Goal: Check status

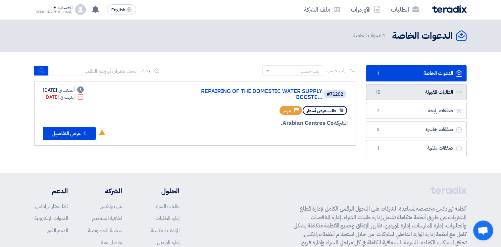
click at [413, 91] on link "الطلبات المقبولة الطلبات المقبولة 10" at bounding box center [416, 92] width 101 height 16
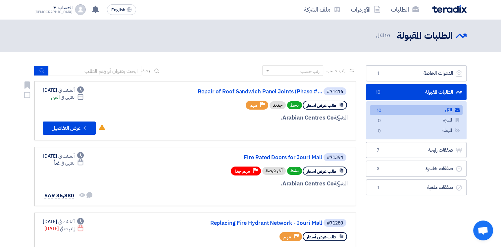
click at [79, 95] on div "Deadline ينتهي في اليوم" at bounding box center [63, 97] width 41 height 7
drag, startPoint x: 79, startPoint y: 95, endPoint x: 85, endPoint y: 126, distance: 32.2
click at [85, 126] on icon "Check details" at bounding box center [84, 128] width 6 height 6
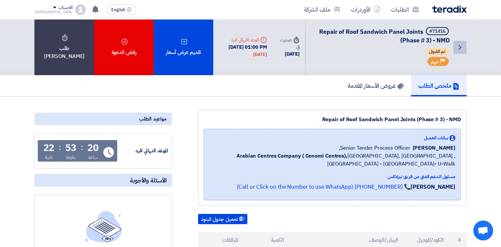
click at [458, 49] on icon "Back" at bounding box center [460, 47] width 8 height 8
